Goal: Task Accomplishment & Management: Use online tool/utility

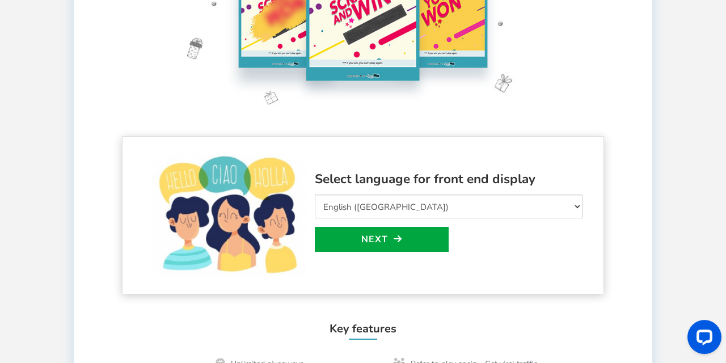
scroll to position [140, 0]
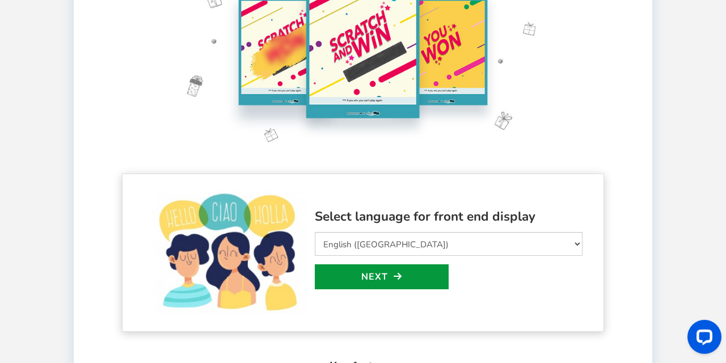
click at [408, 280] on link "Next" at bounding box center [382, 276] width 134 height 25
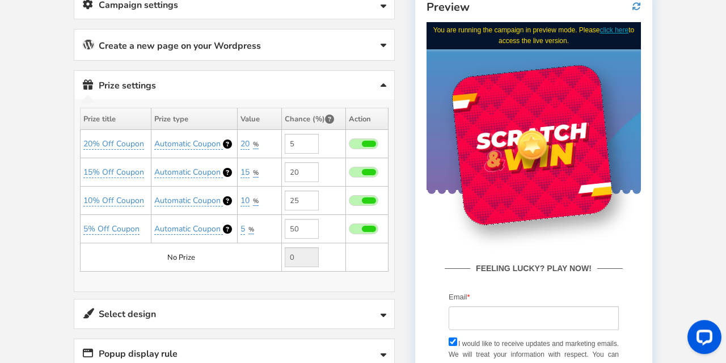
scroll to position [217, 0]
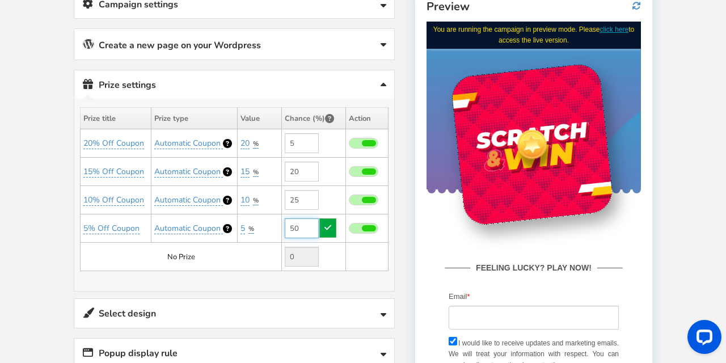
click at [301, 227] on input "50" at bounding box center [302, 228] width 34 height 20
click at [202, 229] on span "Automatic Coupon" at bounding box center [187, 228] width 66 height 11
click at [142, 246] on select "Perks and Experiences Automatic Coupon Common Coupon" at bounding box center [194, 255] width 105 height 19
click at [230, 252] on select "Perks and Experiences Automatic Coupon Common Coupon" at bounding box center [194, 255] width 105 height 19
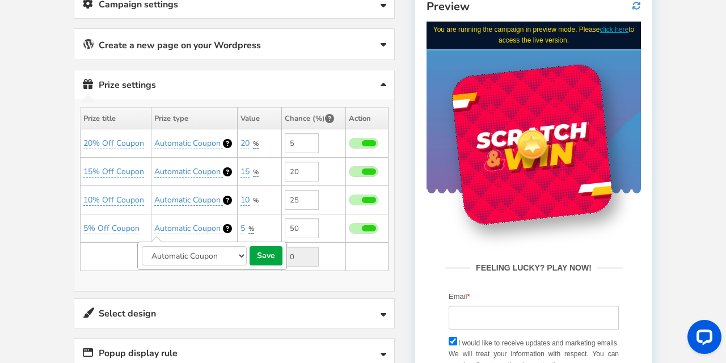
click at [142, 246] on select "Perks and Experiences Automatic Coupon Common Coupon" at bounding box center [194, 255] width 105 height 19
select select "2"
click option "Common Coupon" at bounding box center [0, 0] width 0 height 0
click at [269, 249] on button "save" at bounding box center [265, 255] width 33 height 19
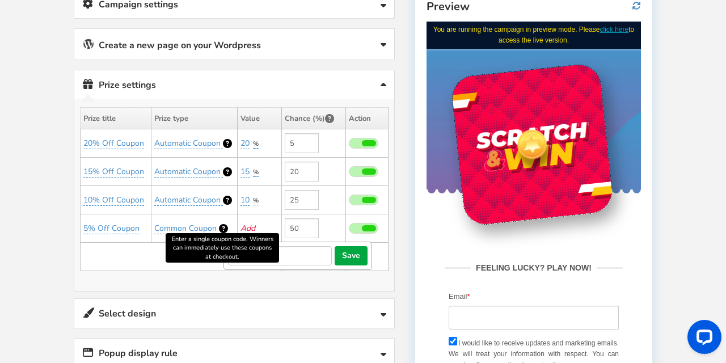
click at [225, 224] on icon at bounding box center [223, 228] width 9 height 9
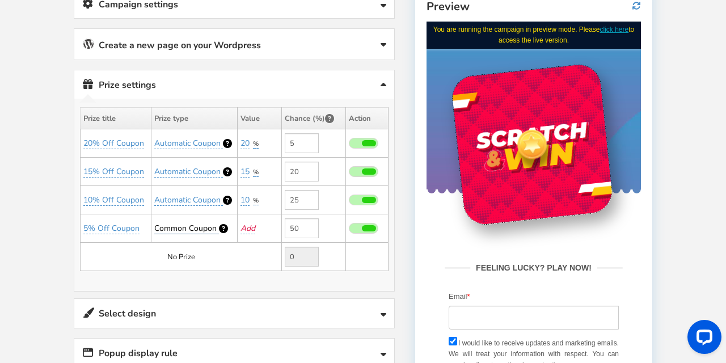
click at [196, 229] on span "Common Coupon" at bounding box center [185, 228] width 62 height 11
click at [142, 246] on select "Perks and Experiences Automatic Coupon Common Coupon" at bounding box center [194, 255] width 105 height 19
click option "Common Coupon" at bounding box center [0, 0] width 0 height 0
click at [267, 253] on button "save" at bounding box center [265, 255] width 33 height 19
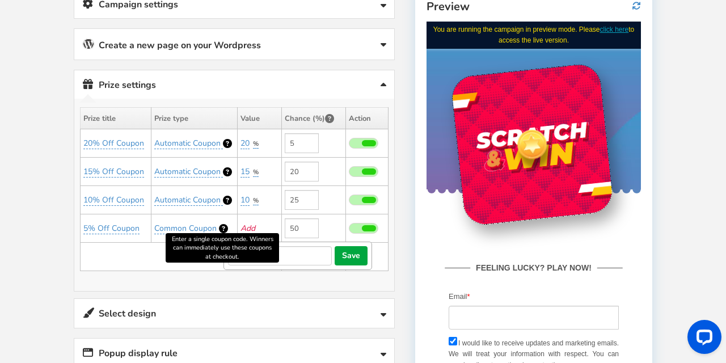
click at [225, 227] on icon at bounding box center [223, 228] width 9 height 9
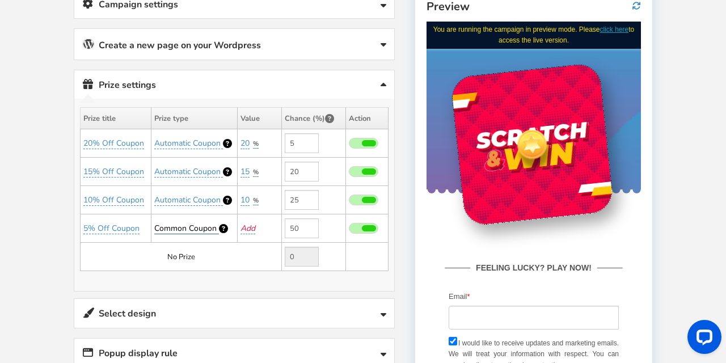
click at [207, 227] on span "Common Coupon" at bounding box center [185, 228] width 62 height 11
click at [142, 246] on select "Perks and Experiences Automatic Coupon Common Coupon" at bounding box center [194, 255] width 105 height 19
select select "1"
click option "Automatic Coupon" at bounding box center [0, 0] width 0 height 0
click at [260, 255] on button "save" at bounding box center [265, 255] width 33 height 19
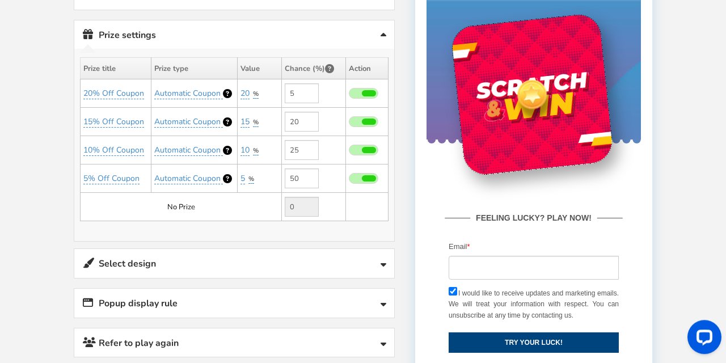
scroll to position [269, 0]
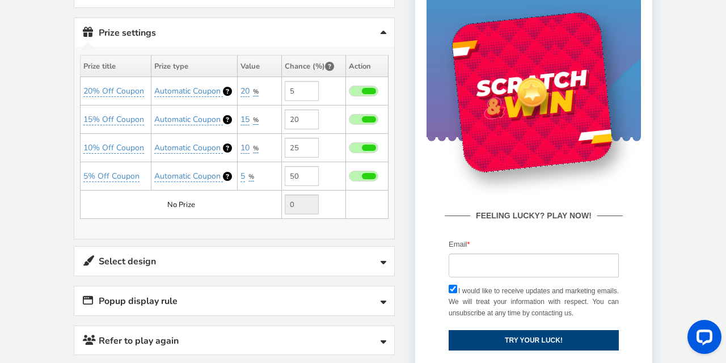
click at [382, 259] on icon at bounding box center [383, 263] width 6 height 9
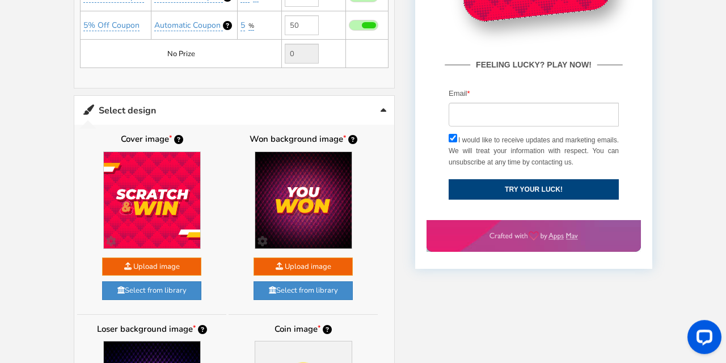
scroll to position [420, 0]
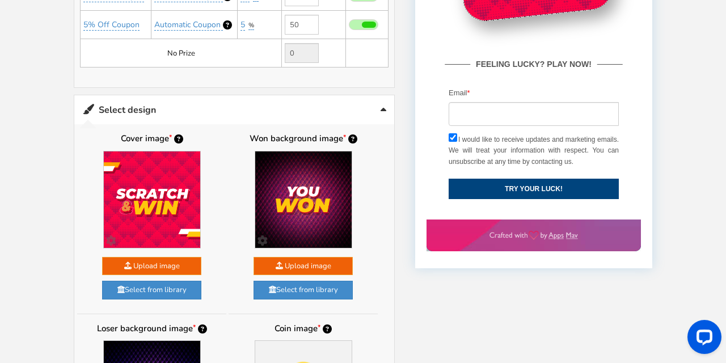
click at [380, 110] on link "Select design" at bounding box center [234, 109] width 320 height 29
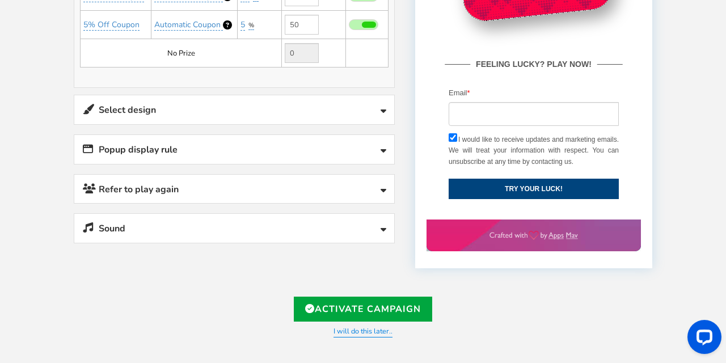
click at [337, 137] on link "Popup display rule" at bounding box center [234, 149] width 320 height 29
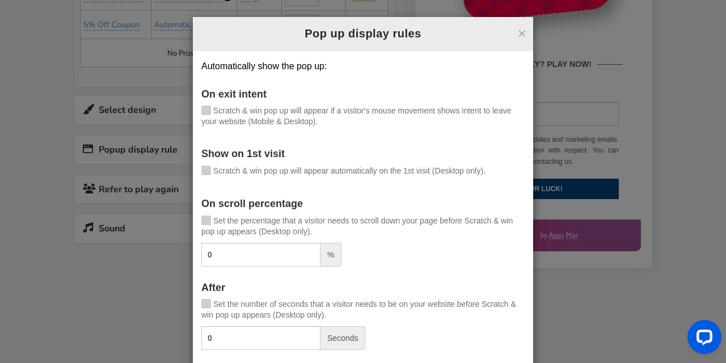
click at [207, 169] on icon at bounding box center [206, 169] width 8 height 9
click at [190, 169] on input "Scratch & win pop up will appear automatically on the 1st visit (Desktop only)." at bounding box center [190, 171] width 0 height 7
click at [209, 221] on icon at bounding box center [206, 219] width 8 height 9
click at [190, 221] on input "Set the percentage that a visitor needs to scroll down your page before Scratch…" at bounding box center [190, 221] width 0 height 7
drag, startPoint x: 219, startPoint y: 254, endPoint x: 205, endPoint y: 257, distance: 15.1
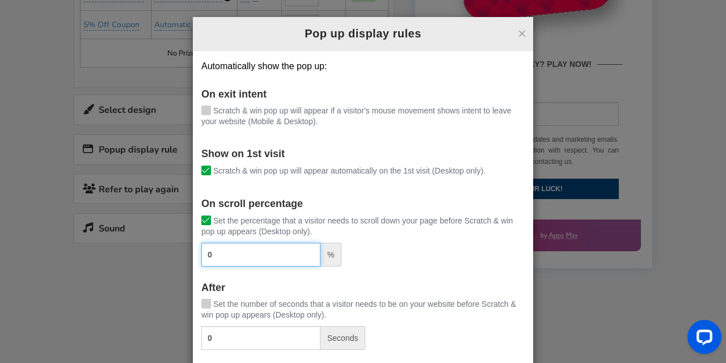
click at [205, 257] on input "0" at bounding box center [260, 255] width 119 height 24
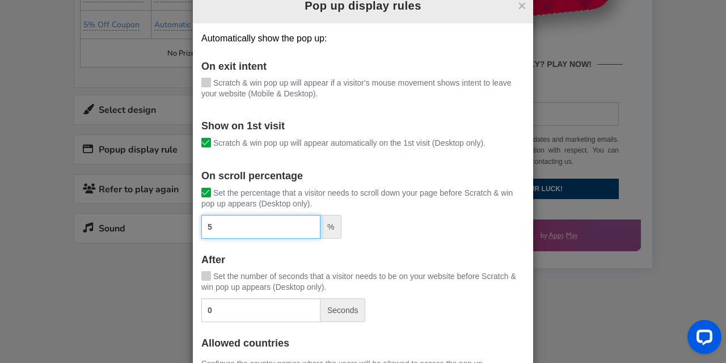
scroll to position [49, 0]
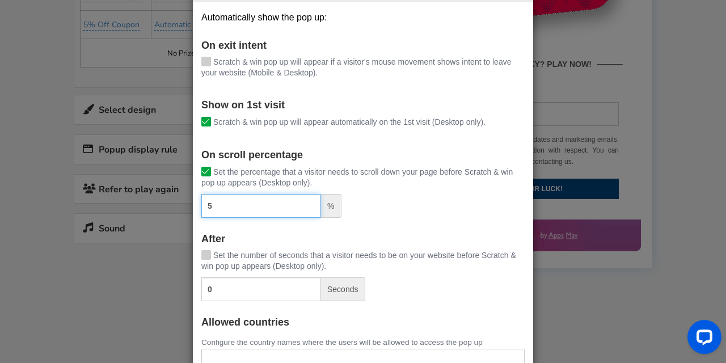
type input "5"
click at [206, 254] on icon at bounding box center [206, 254] width 8 height 9
click at [190, 254] on input "Set the number of seconds that a visitor needs to be on your website before Scr…" at bounding box center [190, 255] width 0 height 7
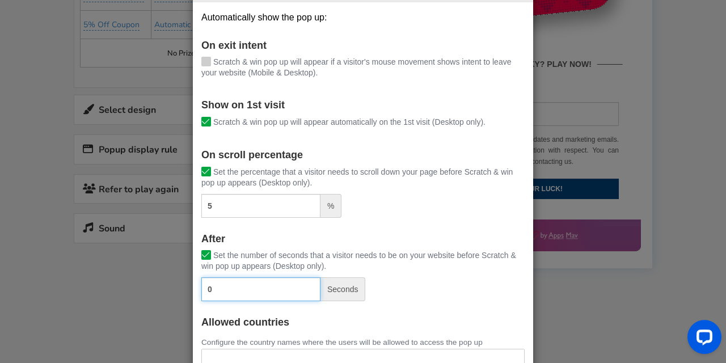
drag, startPoint x: 219, startPoint y: 289, endPoint x: 206, endPoint y: 296, distance: 15.2
click at [206, 296] on input "0" at bounding box center [260, 289] width 119 height 24
type input "10"
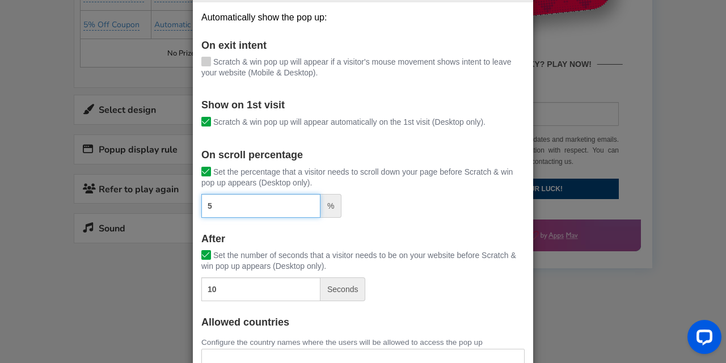
drag, startPoint x: 220, startPoint y: 206, endPoint x: 193, endPoint y: 215, distance: 28.0
click at [201, 215] on input "5" at bounding box center [260, 206] width 119 height 24
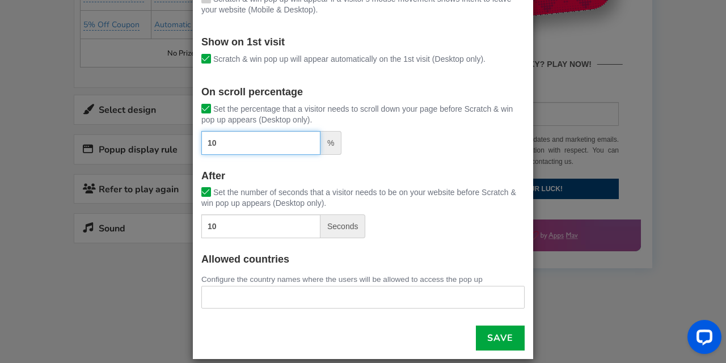
scroll to position [125, 0]
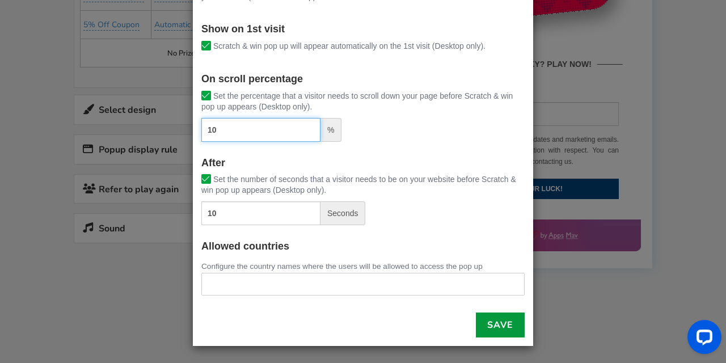
type input "10"
click at [495, 322] on link "Save" at bounding box center [500, 324] width 49 height 25
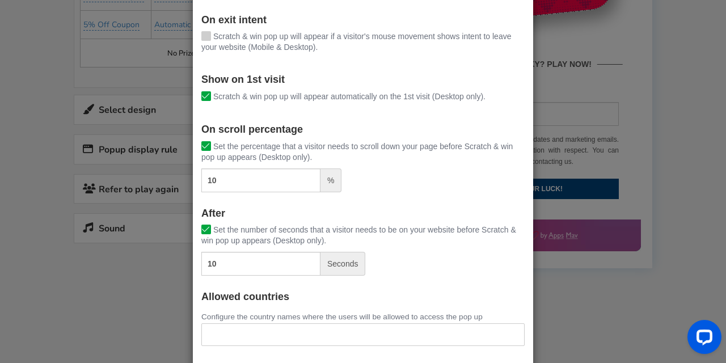
scroll to position [0, 0]
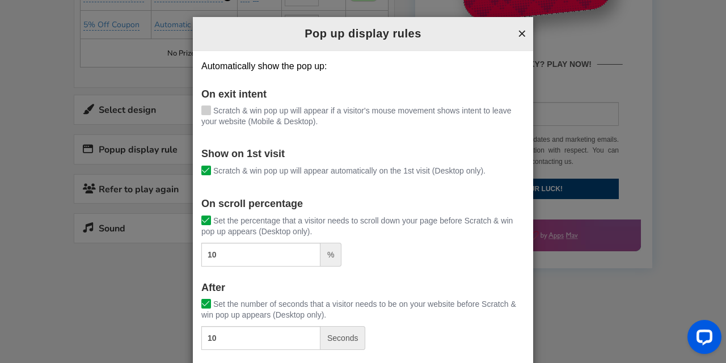
click at [524, 33] on button "×" at bounding box center [522, 33] width 9 height 15
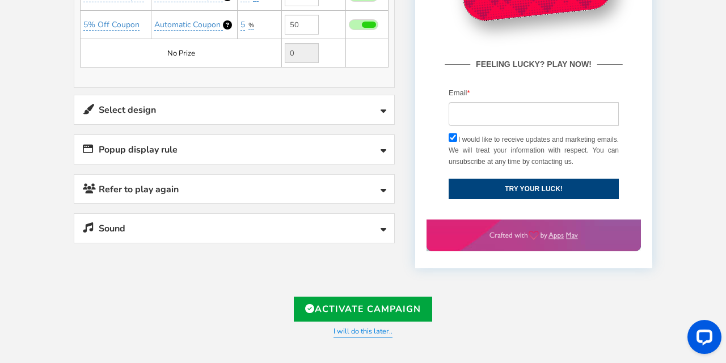
click at [282, 226] on link "Sound" at bounding box center [234, 228] width 320 height 29
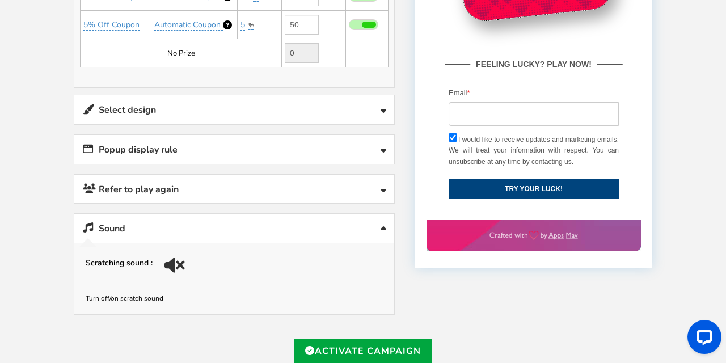
click at [174, 258] on div at bounding box center [176, 261] width 16 height 16
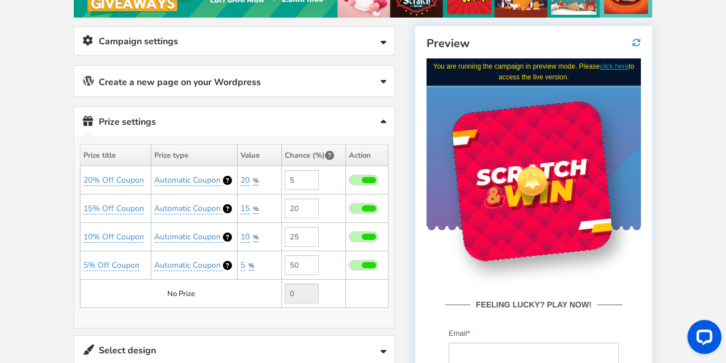
scroll to position [184, 0]
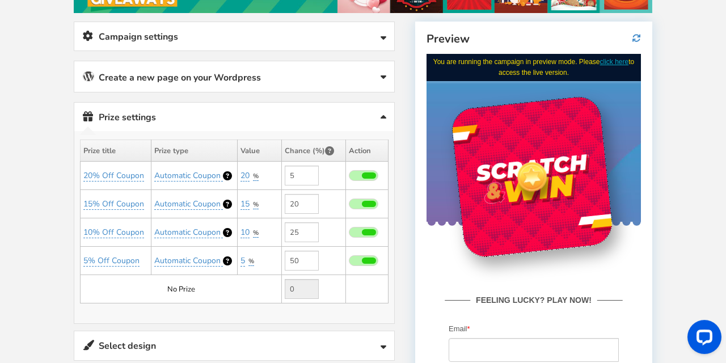
click at [381, 79] on icon at bounding box center [383, 77] width 6 height 9
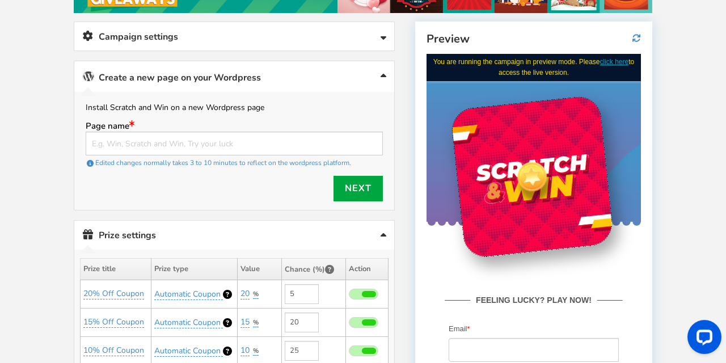
click at [382, 71] on link "Create a new page on your Wordpress" at bounding box center [234, 76] width 320 height 31
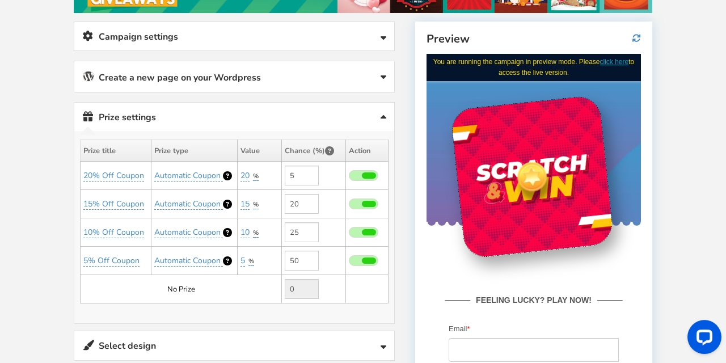
click at [382, 73] on icon at bounding box center [383, 77] width 6 height 9
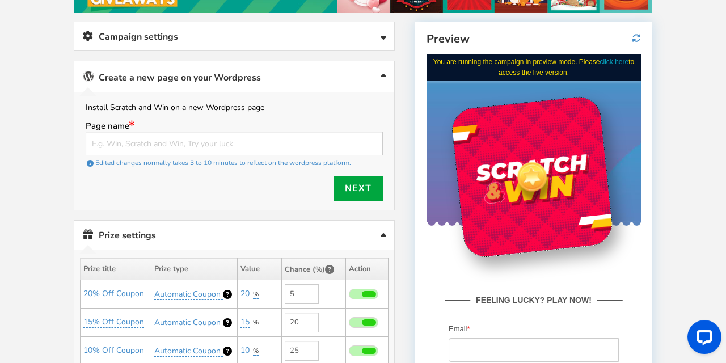
click at [353, 81] on link "Create a new page on your Wordpress" at bounding box center [234, 76] width 320 height 31
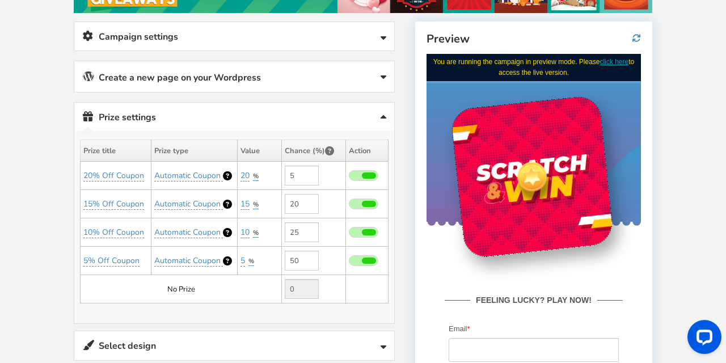
click at [373, 35] on link "Campaign settings" at bounding box center [234, 36] width 320 height 29
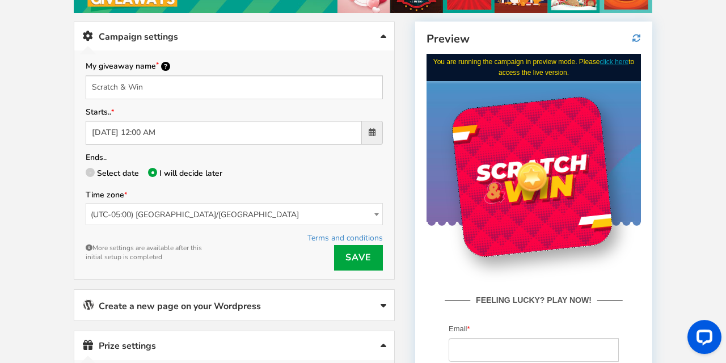
click at [90, 171] on span at bounding box center [90, 172] width 9 height 9
click at [90, 171] on input "Select date" at bounding box center [89, 174] width 7 height 7
radio input "true"
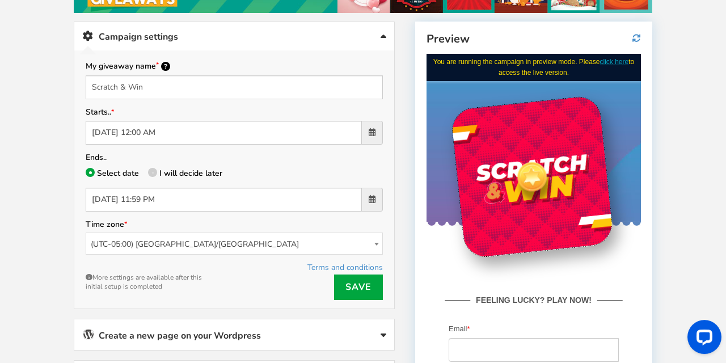
click at [153, 168] on span at bounding box center [152, 172] width 9 height 9
click at [153, 171] on input "I will decide later" at bounding box center [151, 174] width 7 height 7
radio input "true"
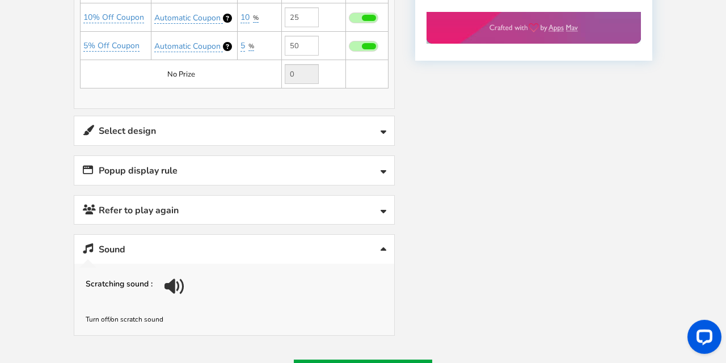
scroll to position [628, 0]
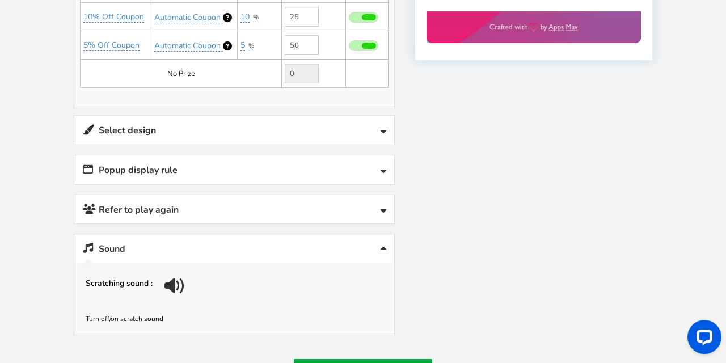
click at [379, 205] on link "Refer to play again" at bounding box center [234, 209] width 320 height 29
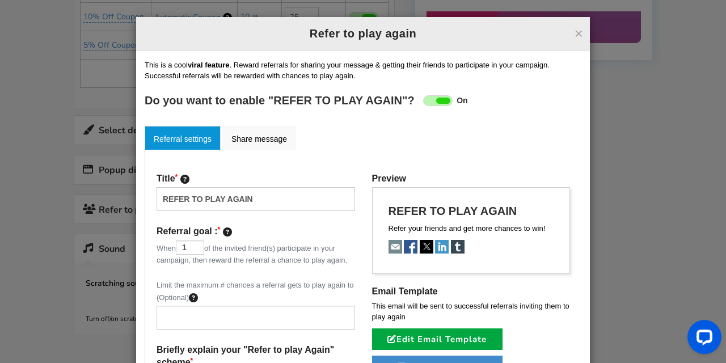
scroll to position [620, 0]
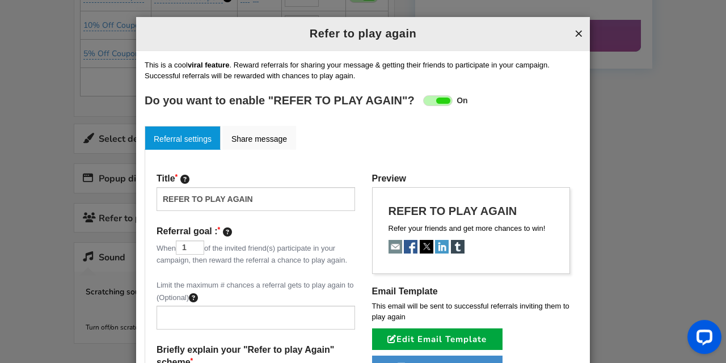
click at [578, 33] on button "×" at bounding box center [578, 33] width 9 height 15
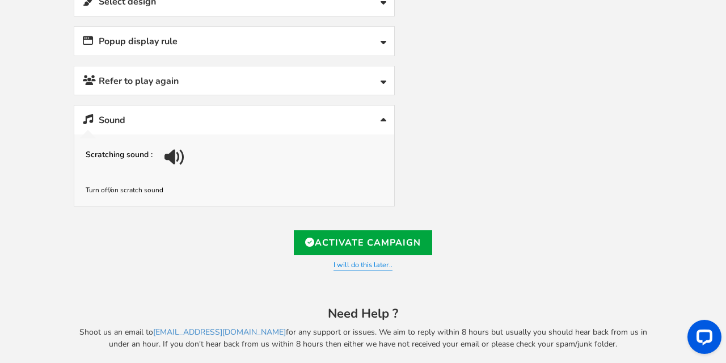
scroll to position [759, 0]
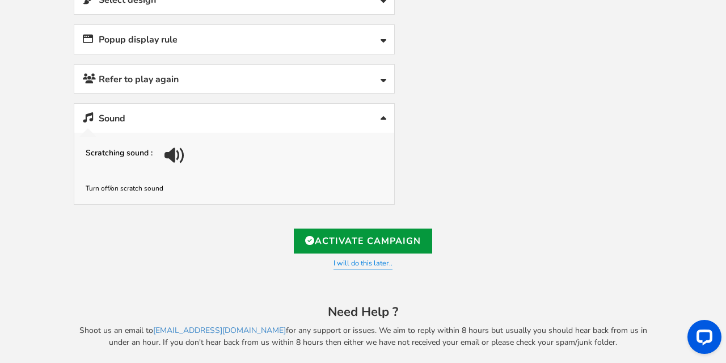
click at [328, 233] on link "Activate Campaign" at bounding box center [363, 241] width 138 height 25
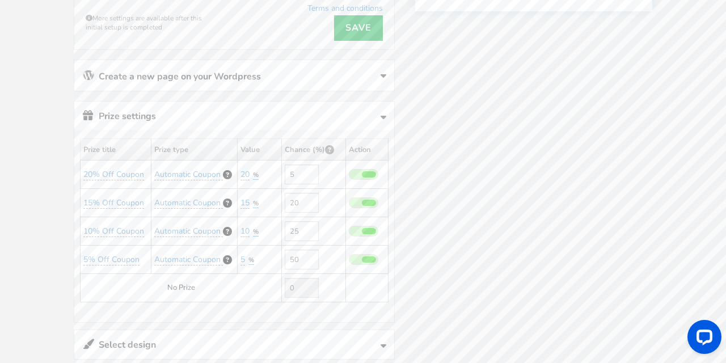
type input "[URL][DOMAIN_NAME]"
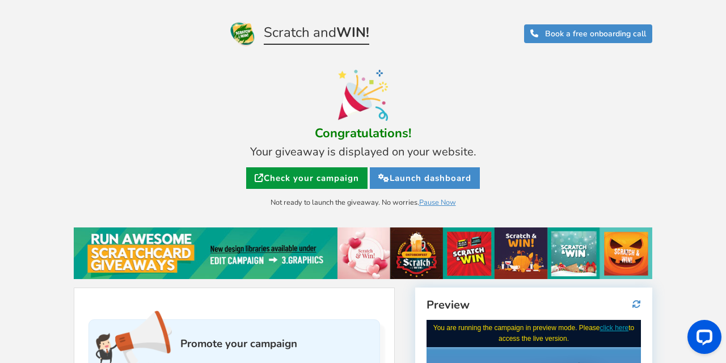
click at [304, 180] on link "Check your campaign" at bounding box center [306, 178] width 121 height 22
